Goal: Navigation & Orientation: Find specific page/section

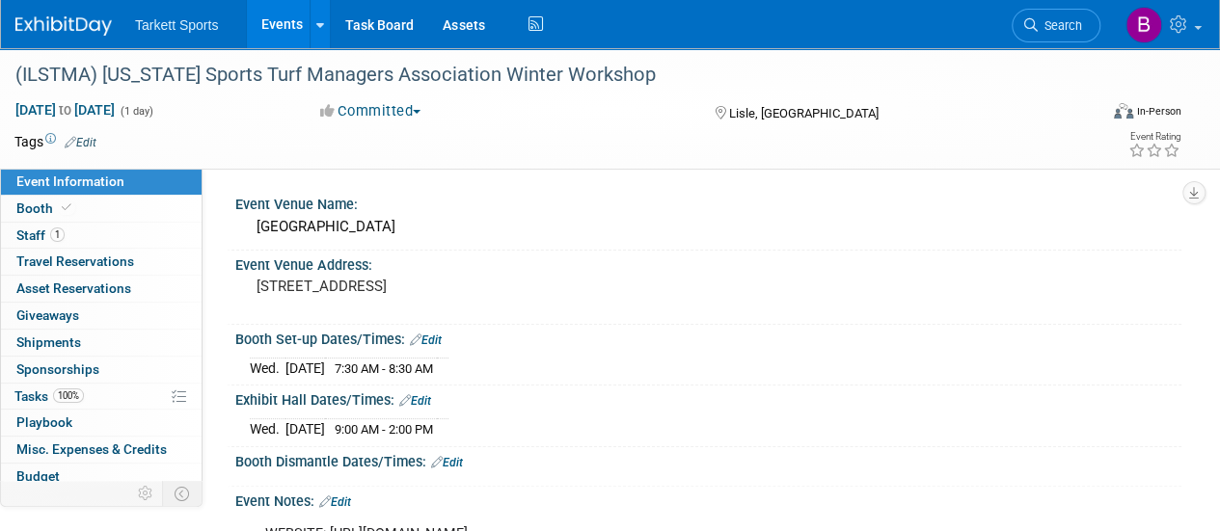
click at [279, 28] on link "Events" at bounding box center [282, 24] width 70 height 48
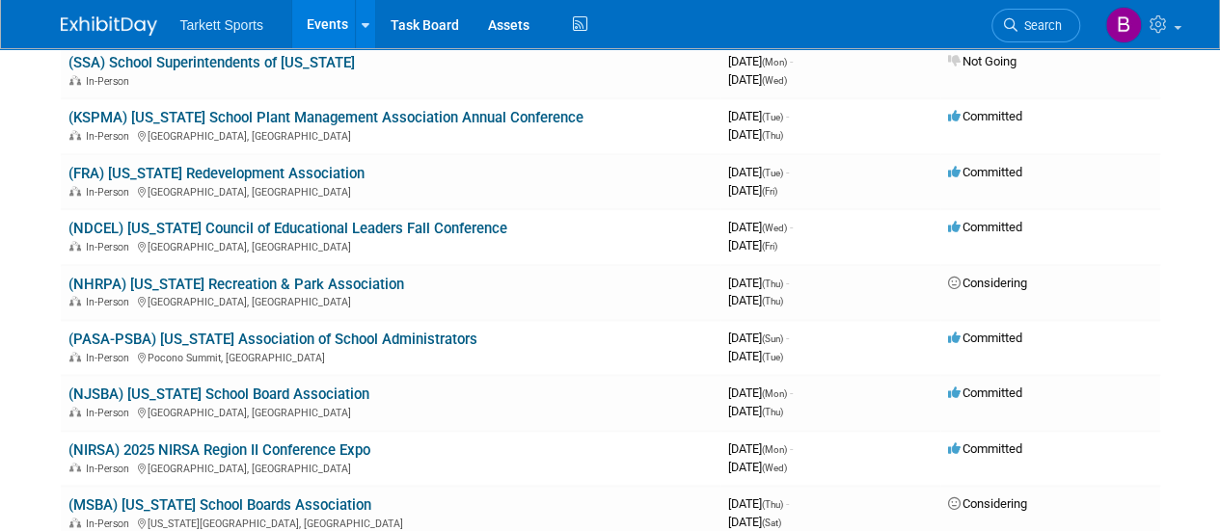
scroll to position [1394, 0]
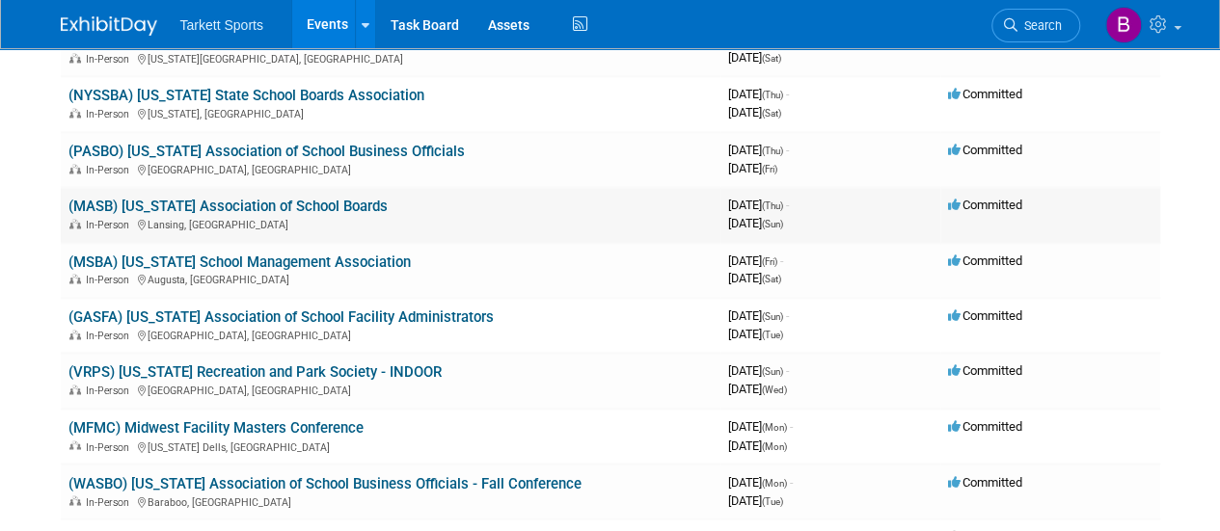
click at [314, 201] on link "(MASB) [US_STATE] Association of School Boards" at bounding box center [227, 206] width 319 height 17
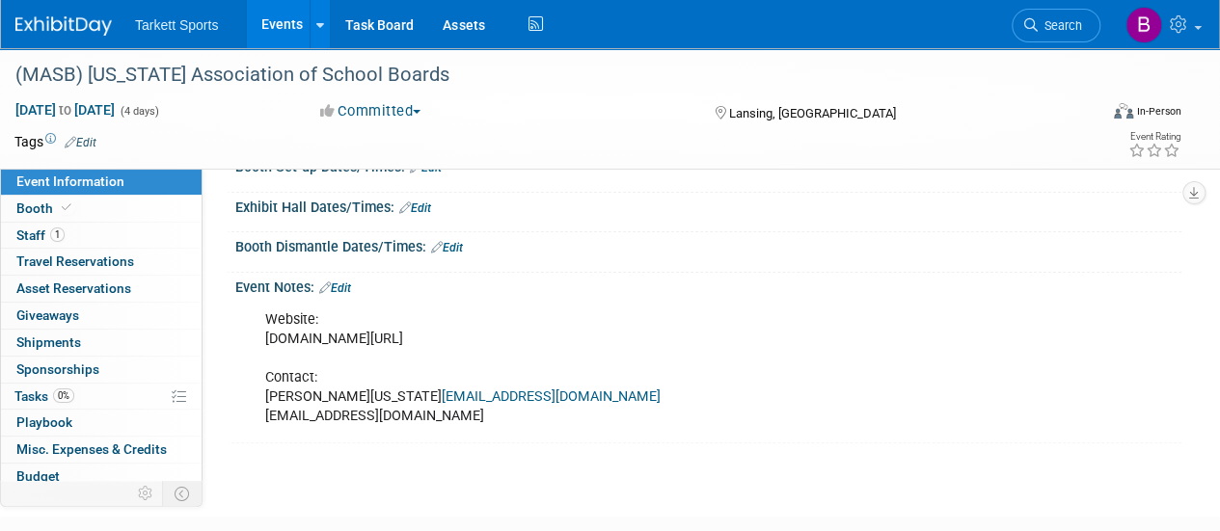
scroll to position [151, 0]
